Goal: Information Seeking & Learning: Find specific fact

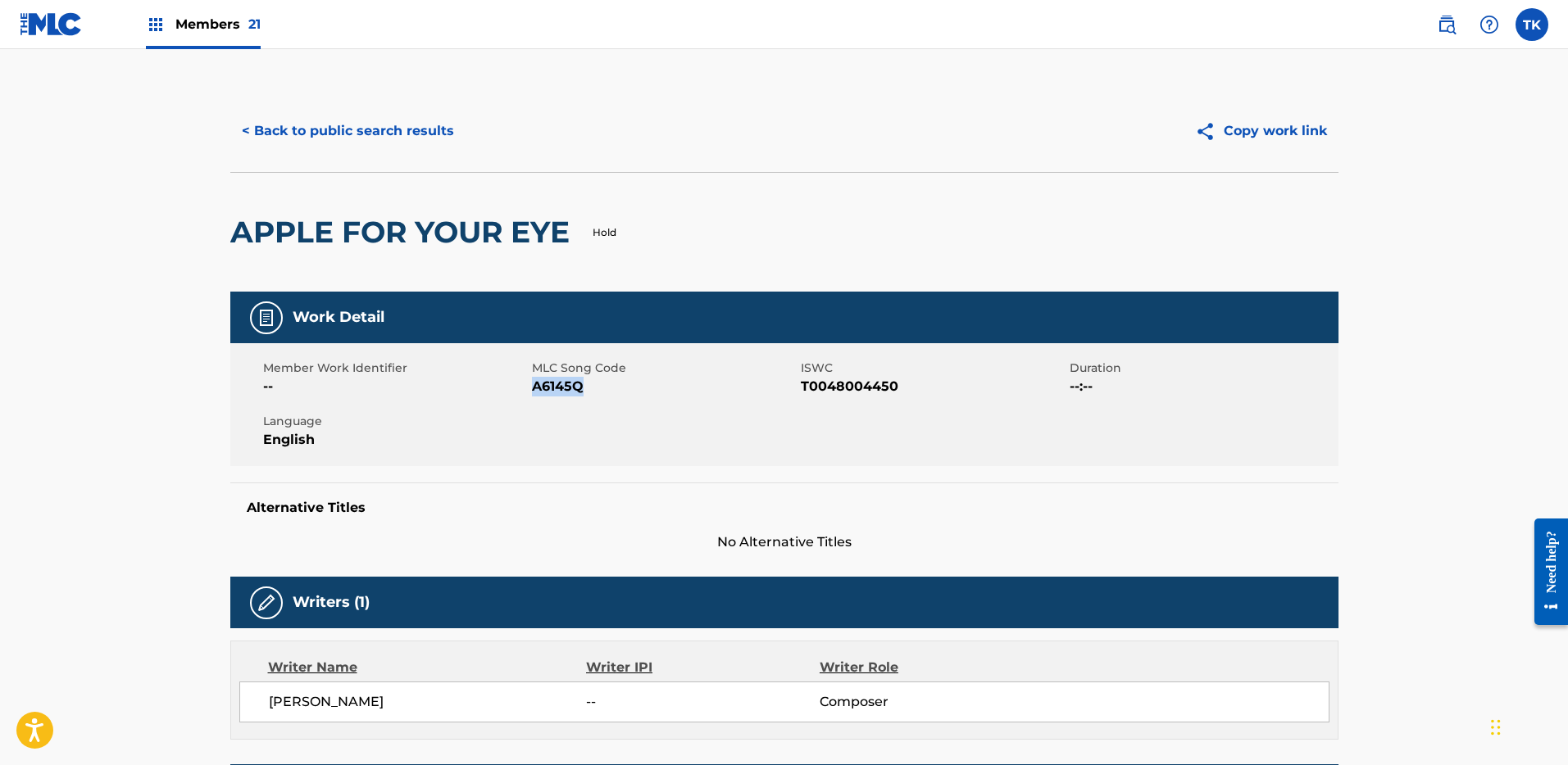
click at [366, 119] on button "< Back to public search results" at bounding box center [348, 131] width 235 height 41
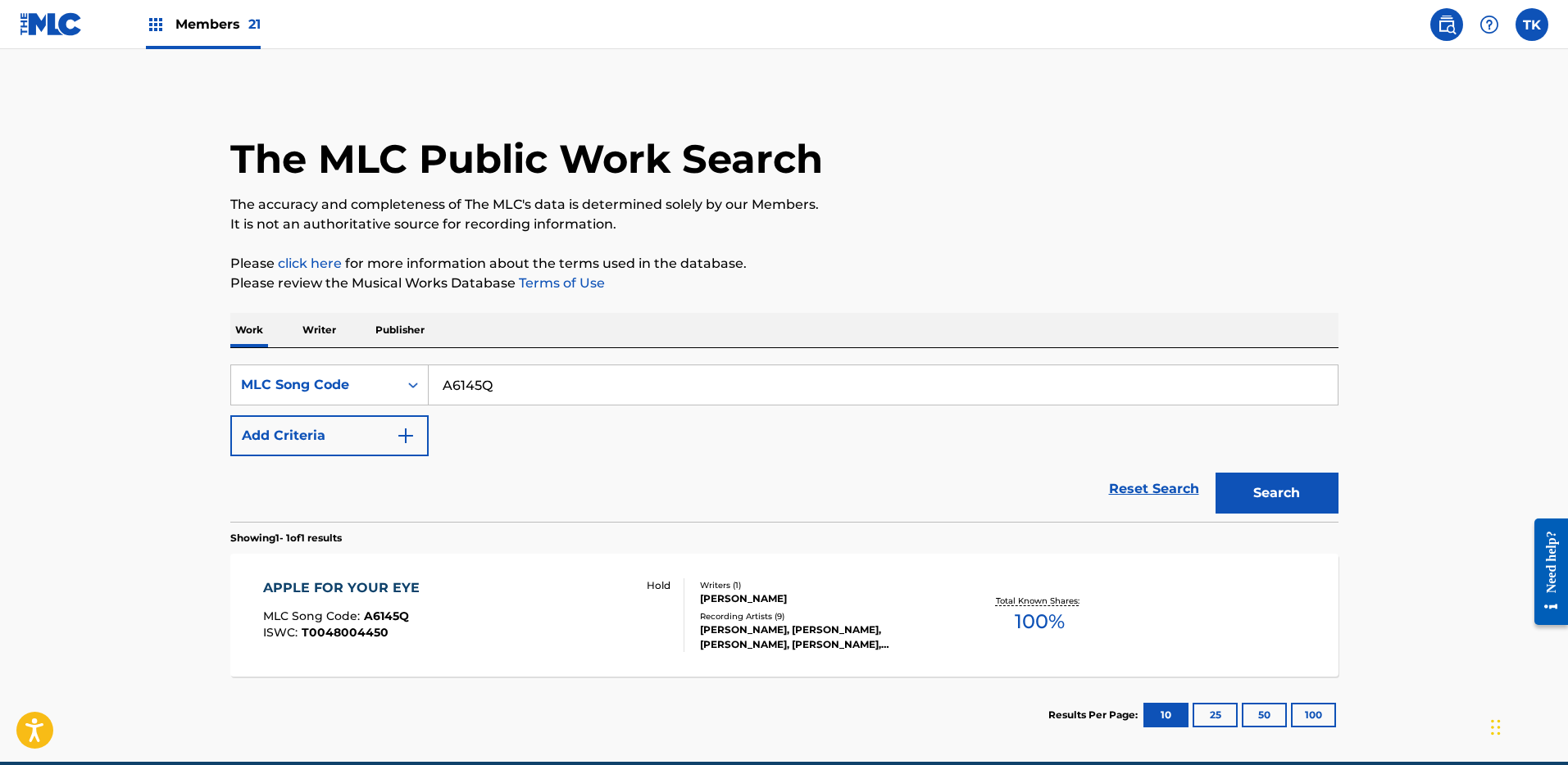
click at [557, 378] on input "A6145Q" at bounding box center [883, 385] width 909 height 39
paste input "CB5NWM"
type input "CB5NWM"
click at [1269, 501] on button "Search" at bounding box center [1277, 493] width 123 height 41
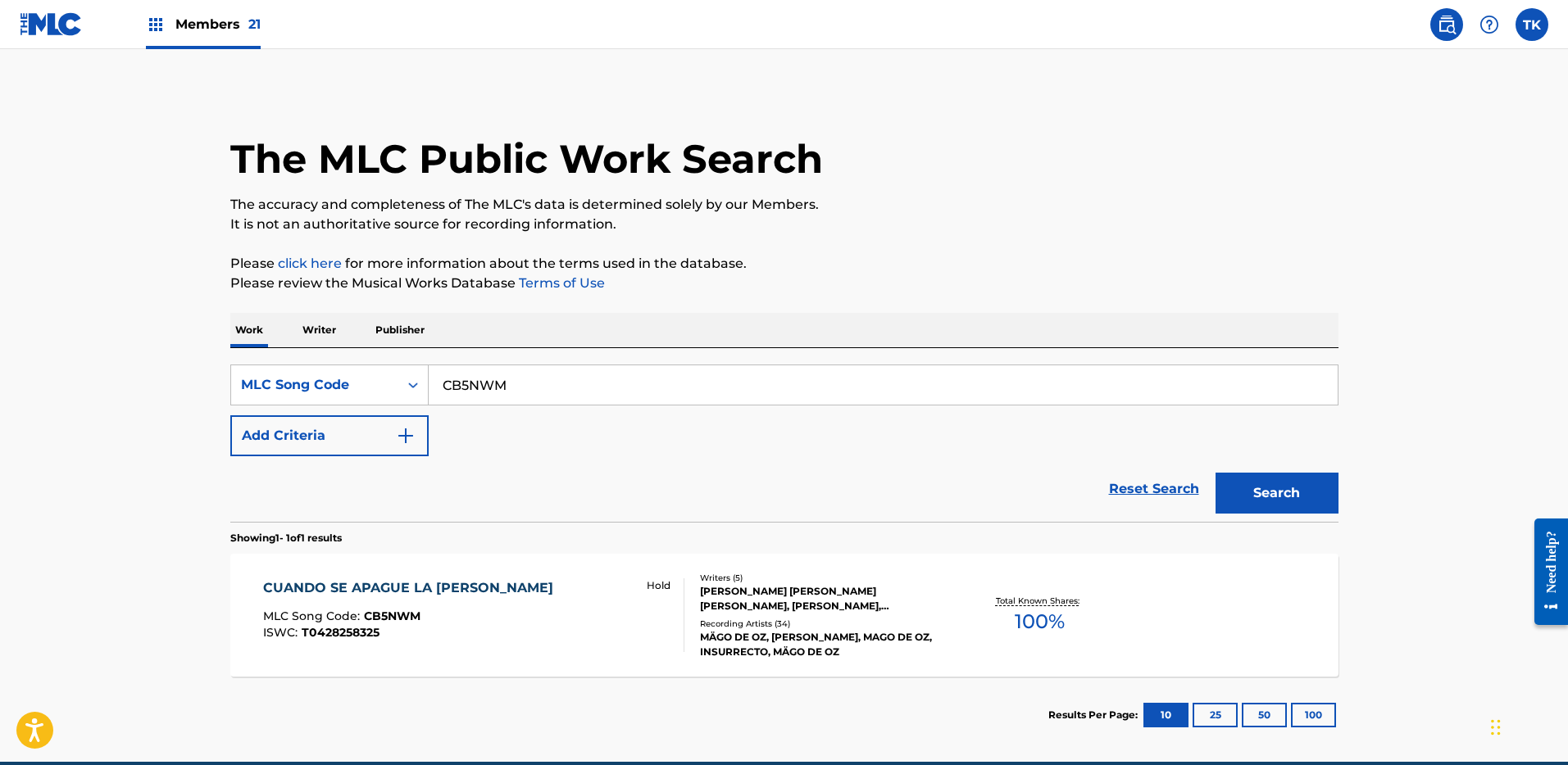
click at [696, 633] on div "Writers ( 5 ) [PERSON_NAME] [PERSON_NAME] [PERSON_NAME], [PERSON_NAME], [PERSON…" at bounding box center [816, 616] width 263 height 88
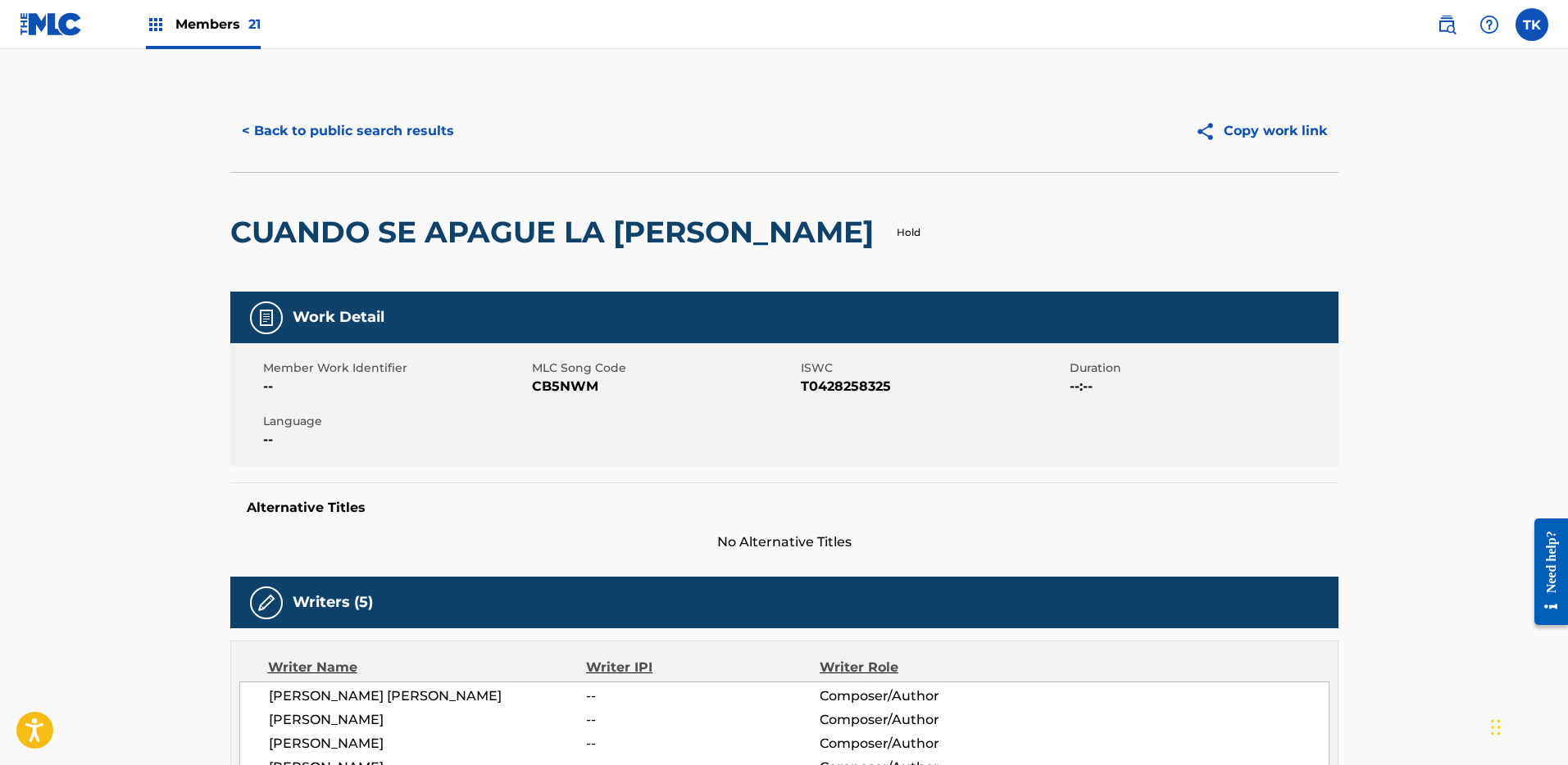
click at [396, 112] on button "< Back to public search results" at bounding box center [348, 131] width 235 height 41
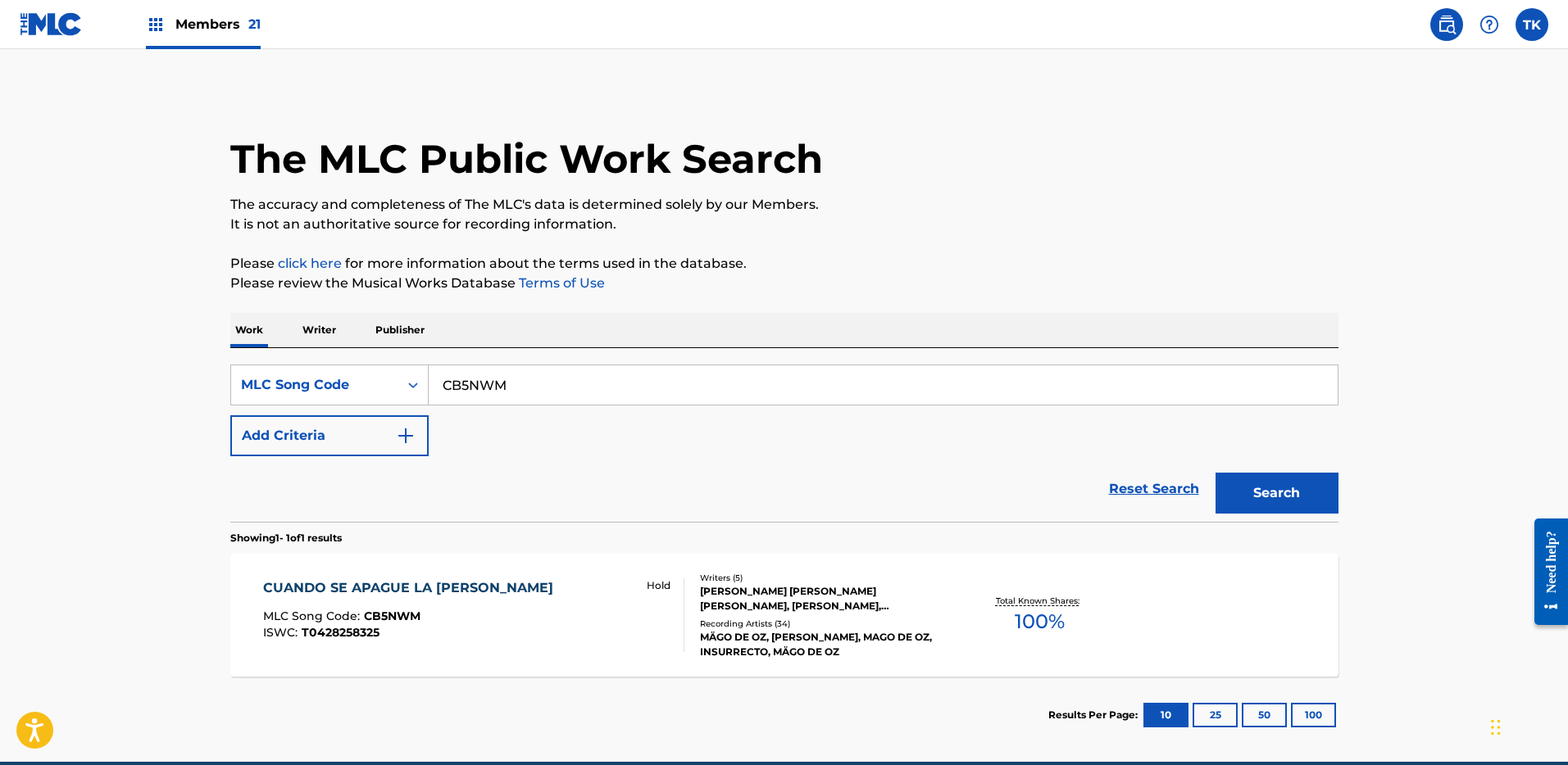
click at [632, 370] on input "CB5NWM" at bounding box center [883, 385] width 909 height 39
paste input "J0668T"
type input "J0668T"
click at [1292, 485] on button "Search" at bounding box center [1277, 493] width 123 height 41
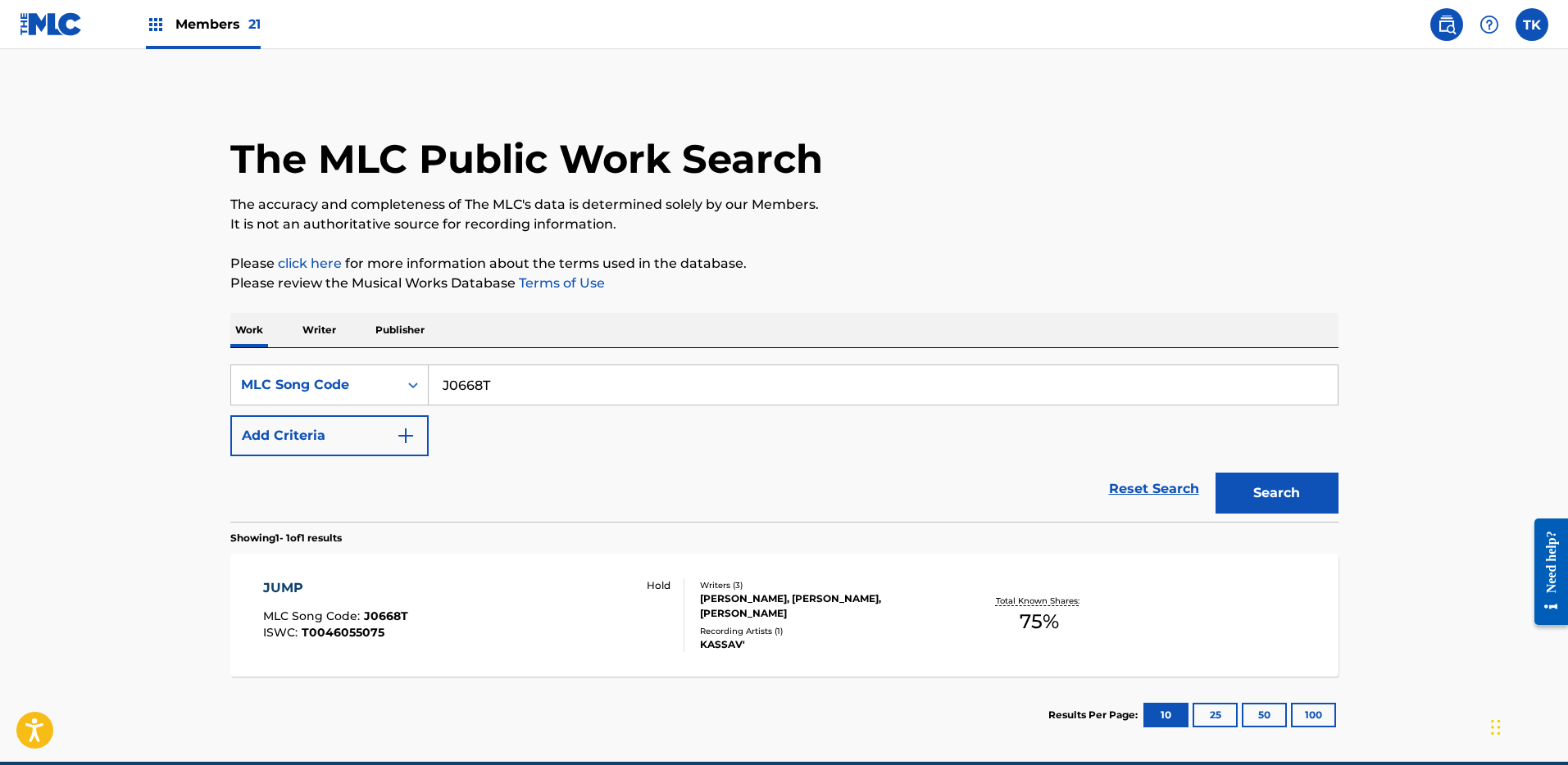
click at [655, 609] on div "Hold" at bounding box center [657, 615] width 51 height 74
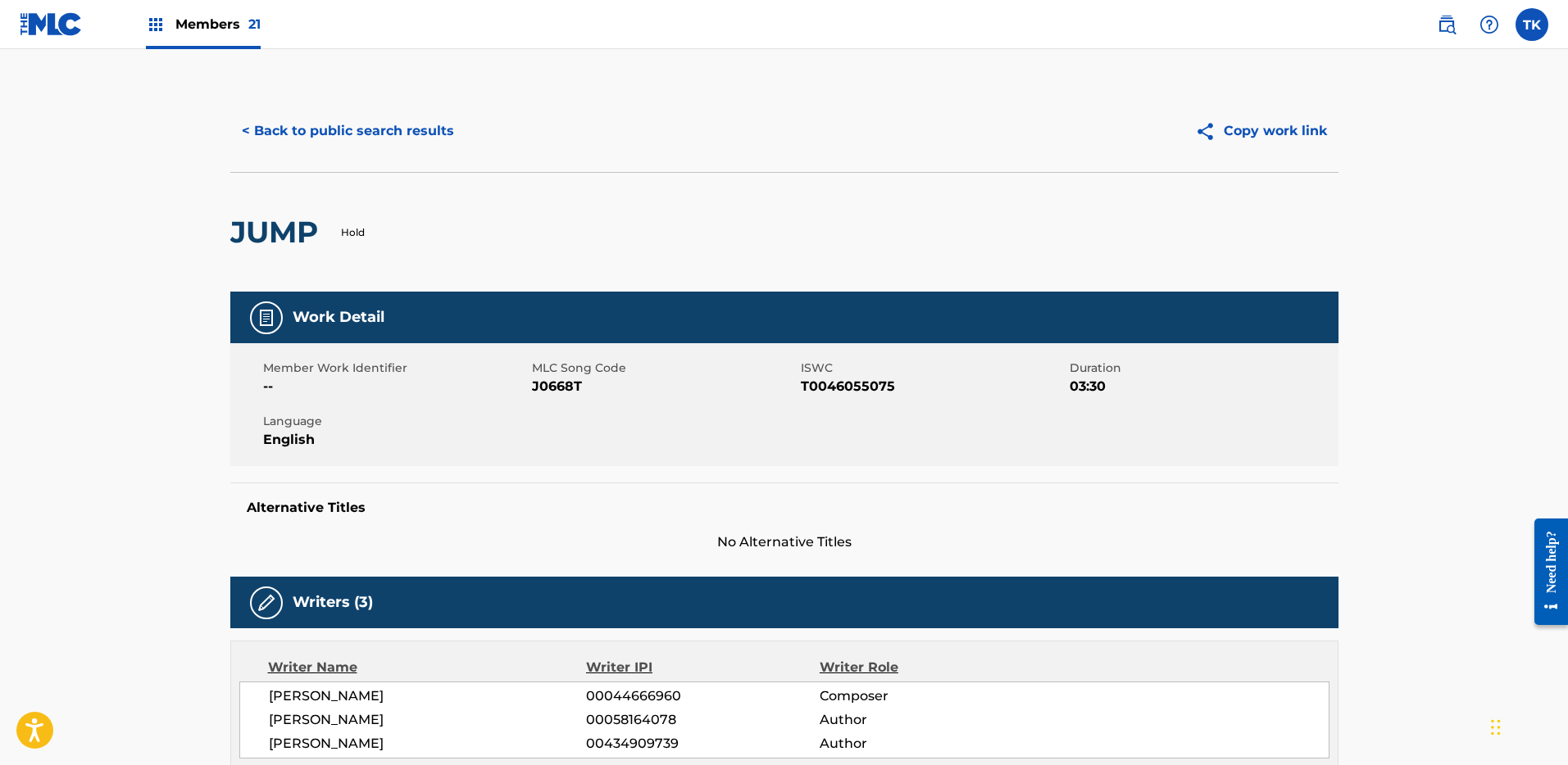
click at [350, 129] on button "< Back to public search results" at bounding box center [348, 131] width 235 height 41
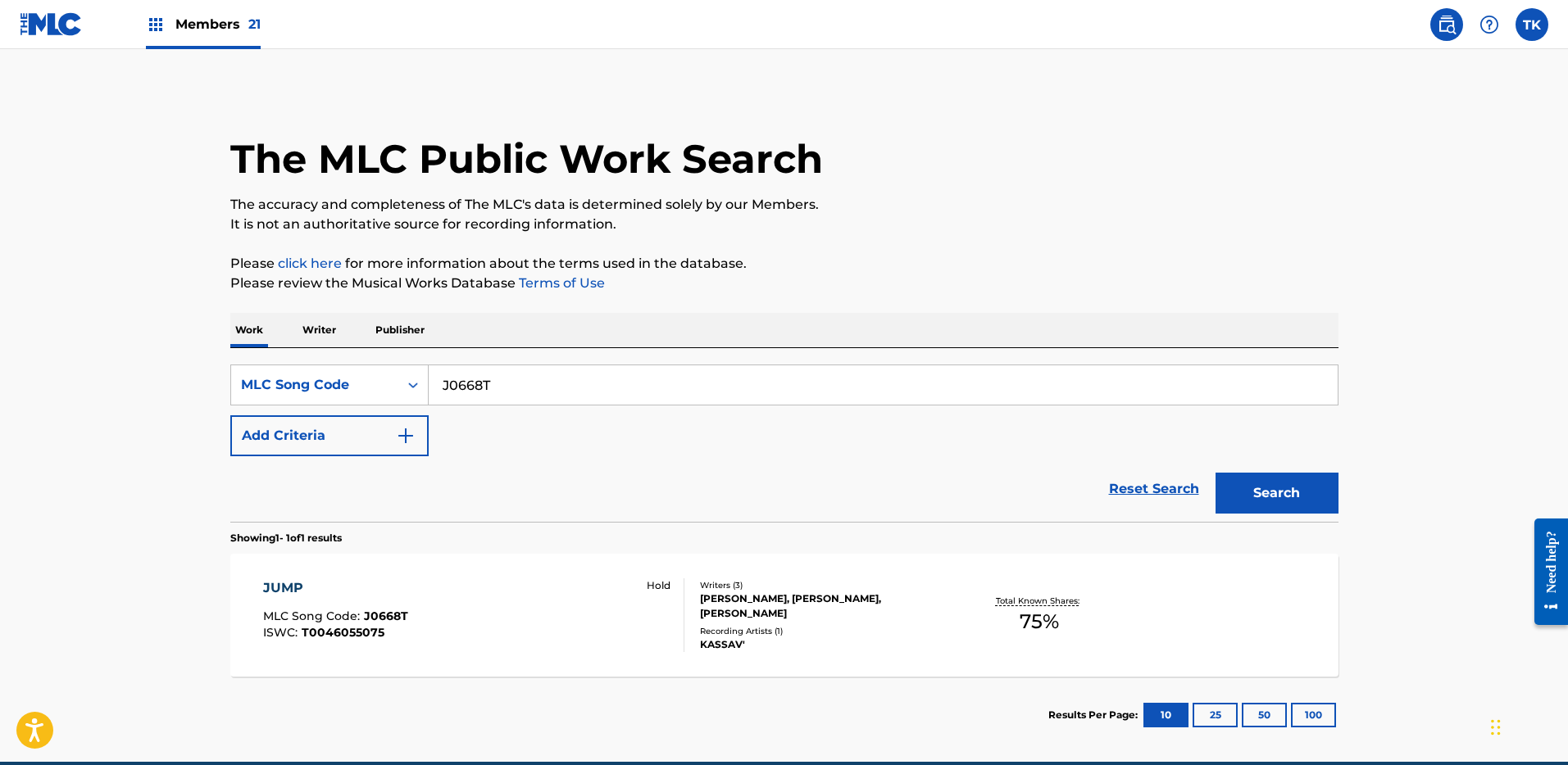
click at [571, 392] on input "J0668T" at bounding box center [883, 385] width 909 height 39
paste input "CH8UR"
type input "CH8URT"
click at [1237, 499] on button "Search" at bounding box center [1277, 493] width 123 height 41
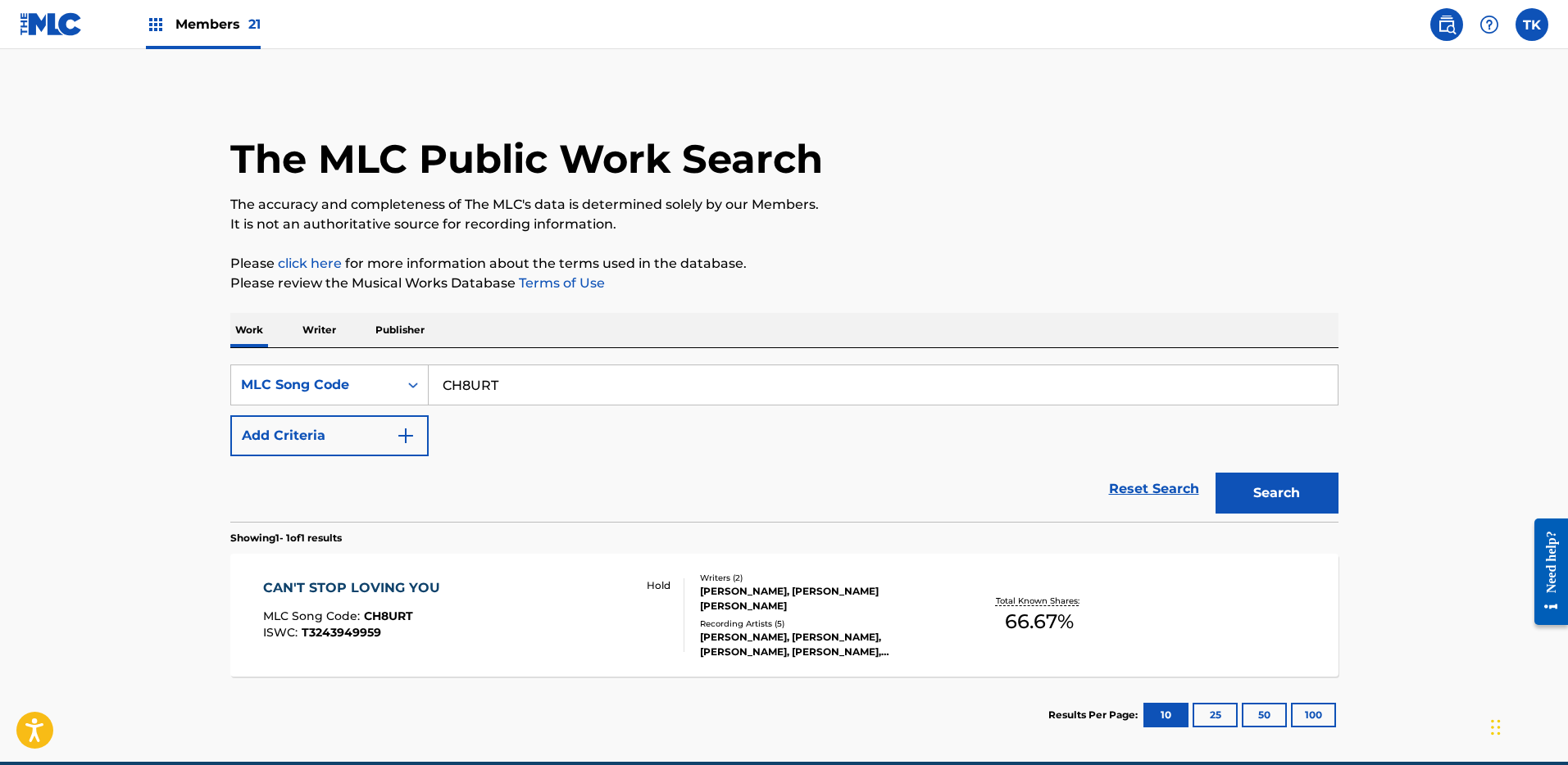
click at [665, 577] on div "CAN'T STOP LOVING YOU MLC Song Code : CH8URT ISWC : T3243949959 Hold Writers ( …" at bounding box center [784, 615] width 1108 height 123
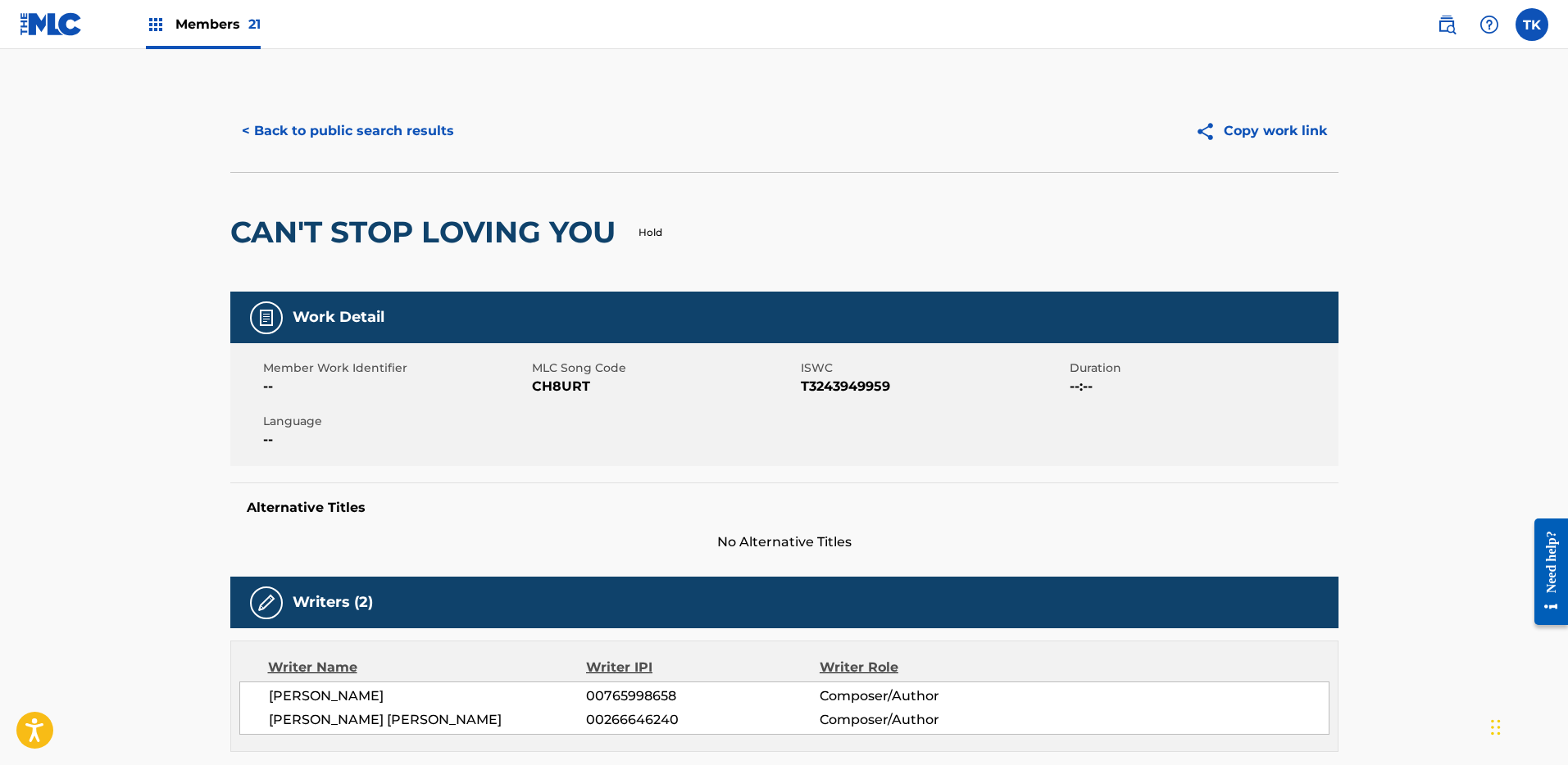
click at [392, 131] on button "< Back to public search results" at bounding box center [348, 131] width 235 height 41
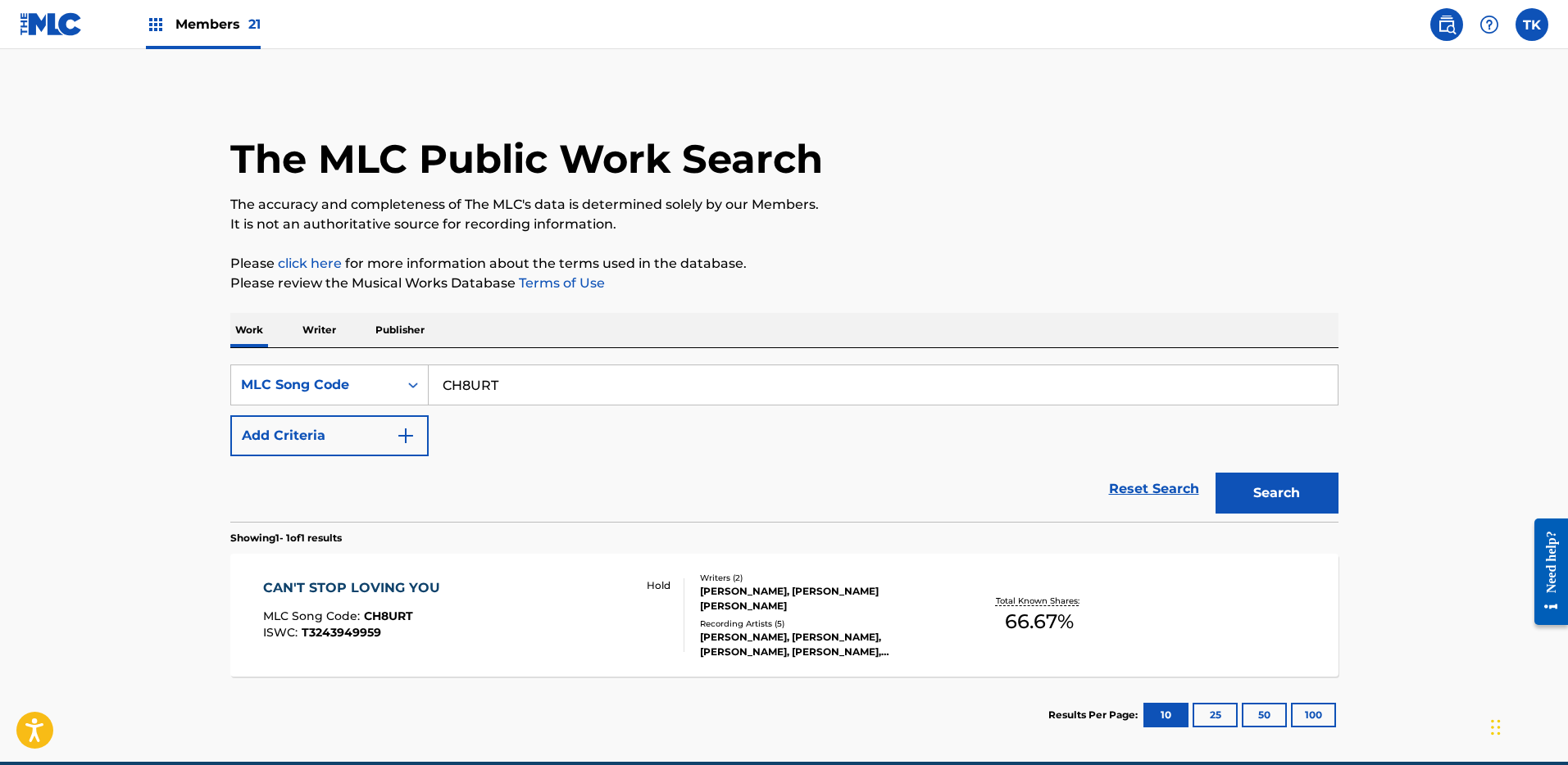
click at [555, 390] on input "CH8URT" at bounding box center [883, 385] width 909 height 39
paste input "960382"
type input "960382"
drag, startPoint x: 1291, startPoint y: 485, endPoint x: 1241, endPoint y: 499, distance: 51.9
click at [1293, 485] on button "Search" at bounding box center [1277, 493] width 123 height 41
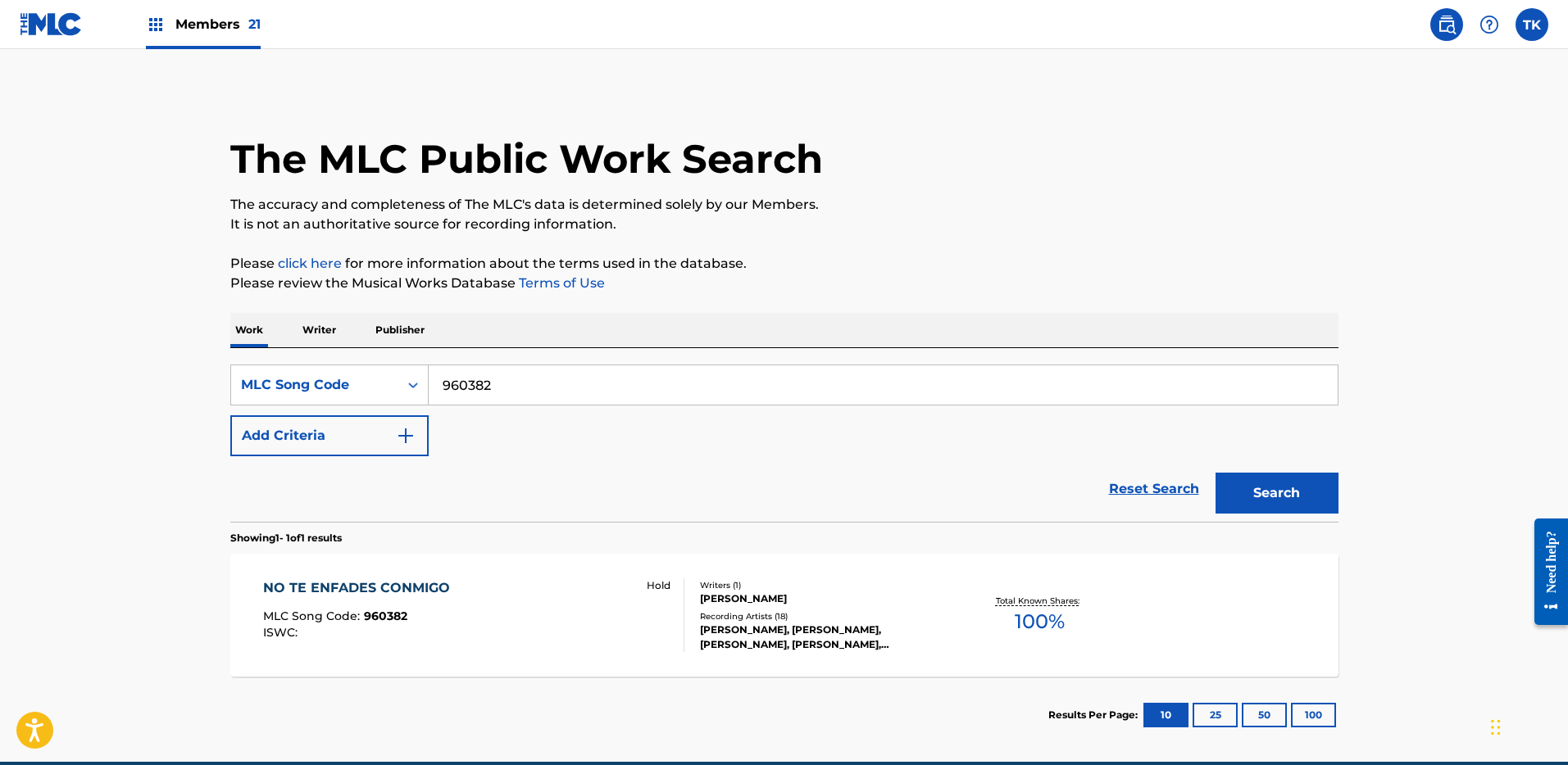
click at [674, 596] on div "Hold" at bounding box center [657, 615] width 51 height 74
